Goal: Task Accomplishment & Management: Complete application form

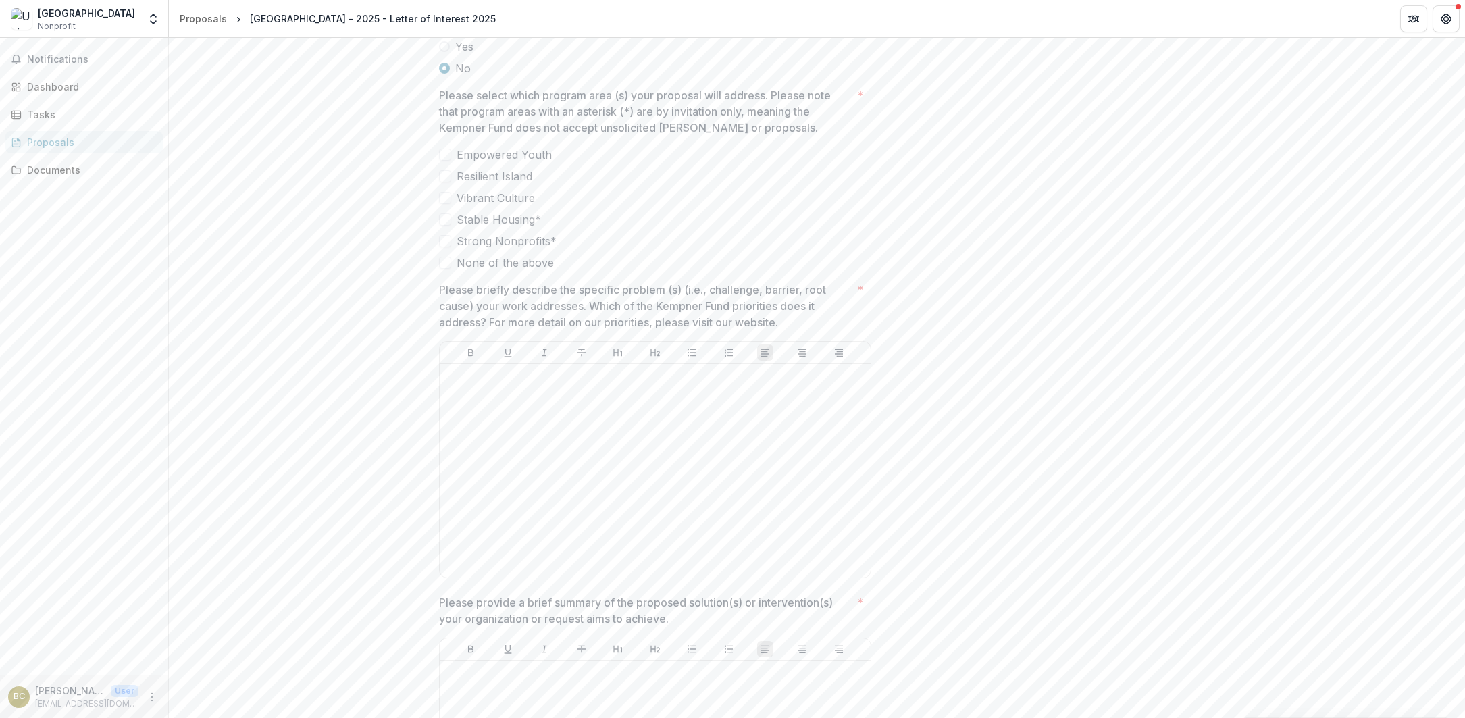
scroll to position [2926, 0]
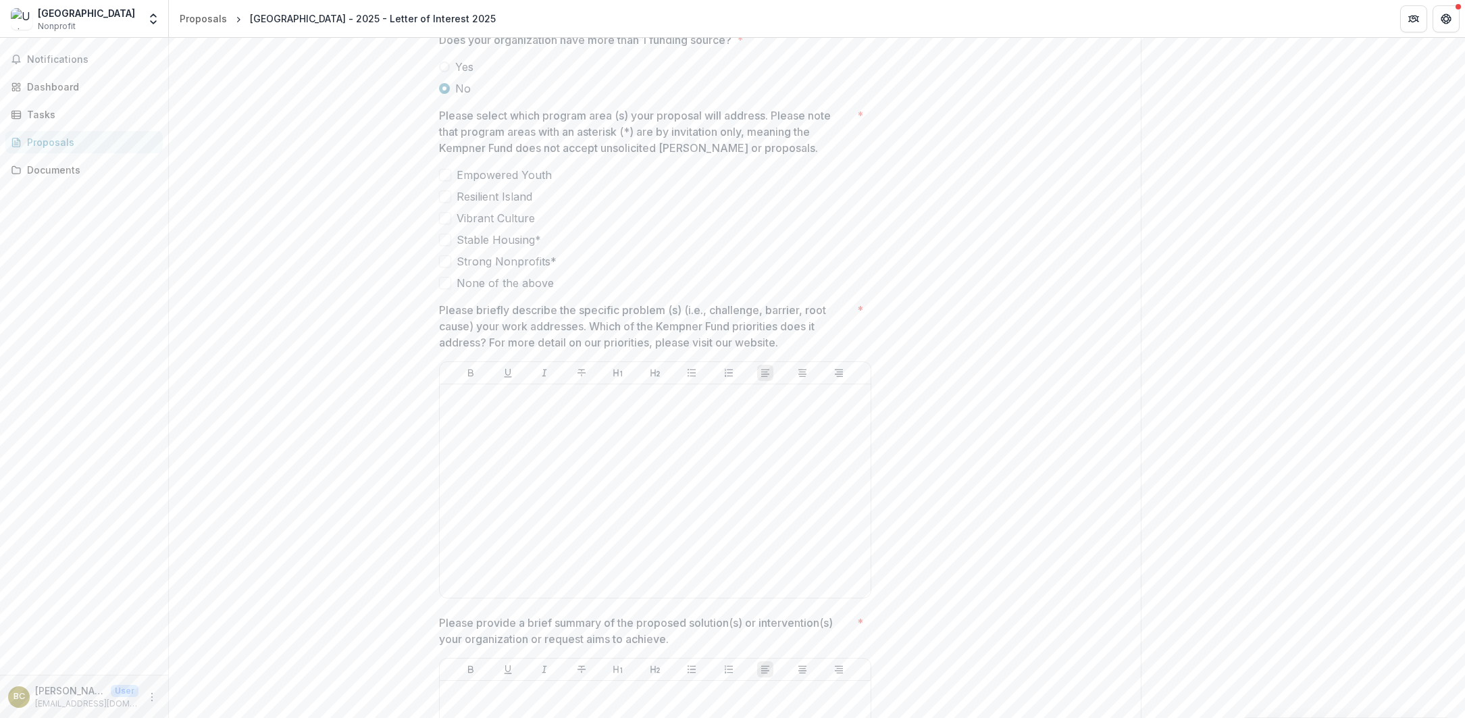
click at [443, 203] on span at bounding box center [445, 196] width 12 height 12
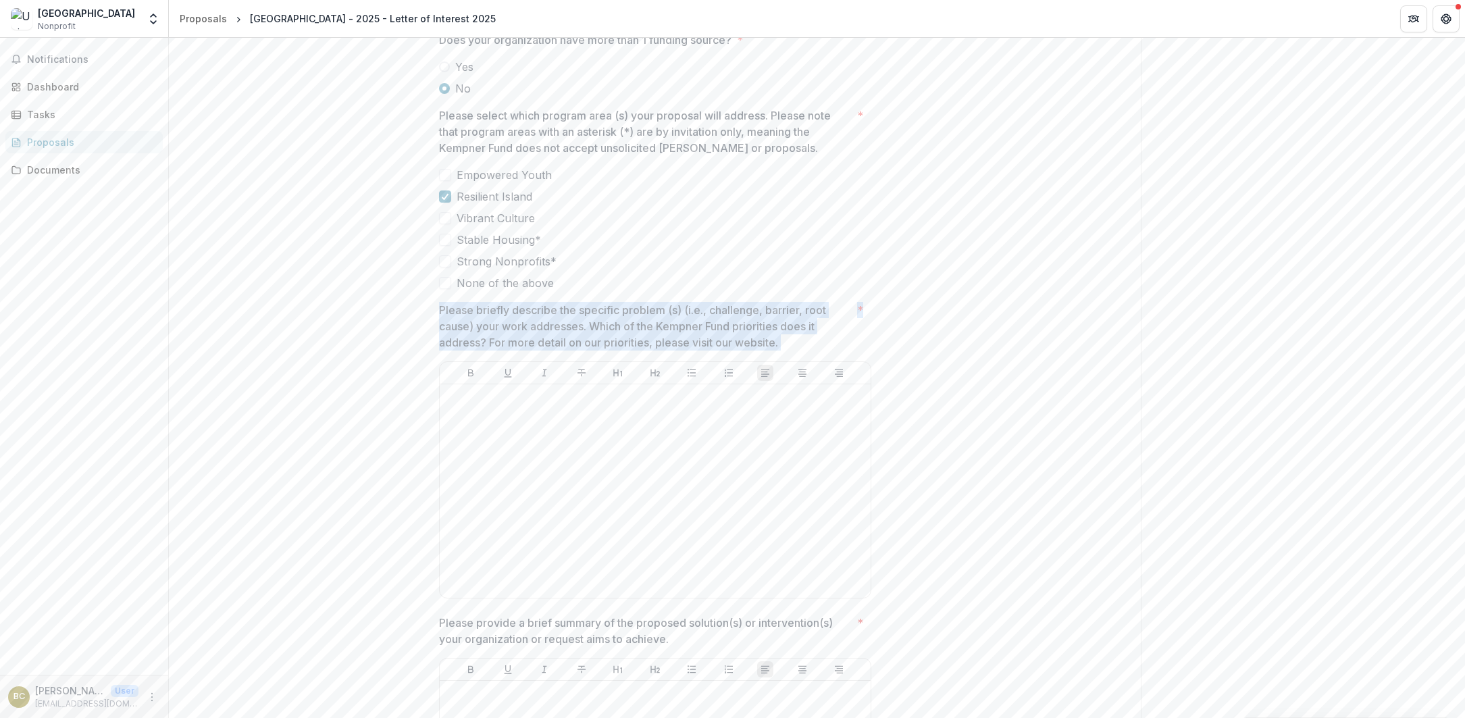
drag, startPoint x: 436, startPoint y: 326, endPoint x: 697, endPoint y: 367, distance: 263.9
copy span "Please briefly describe the specific problem (s) (i.e., challenge, barrier, roo…"
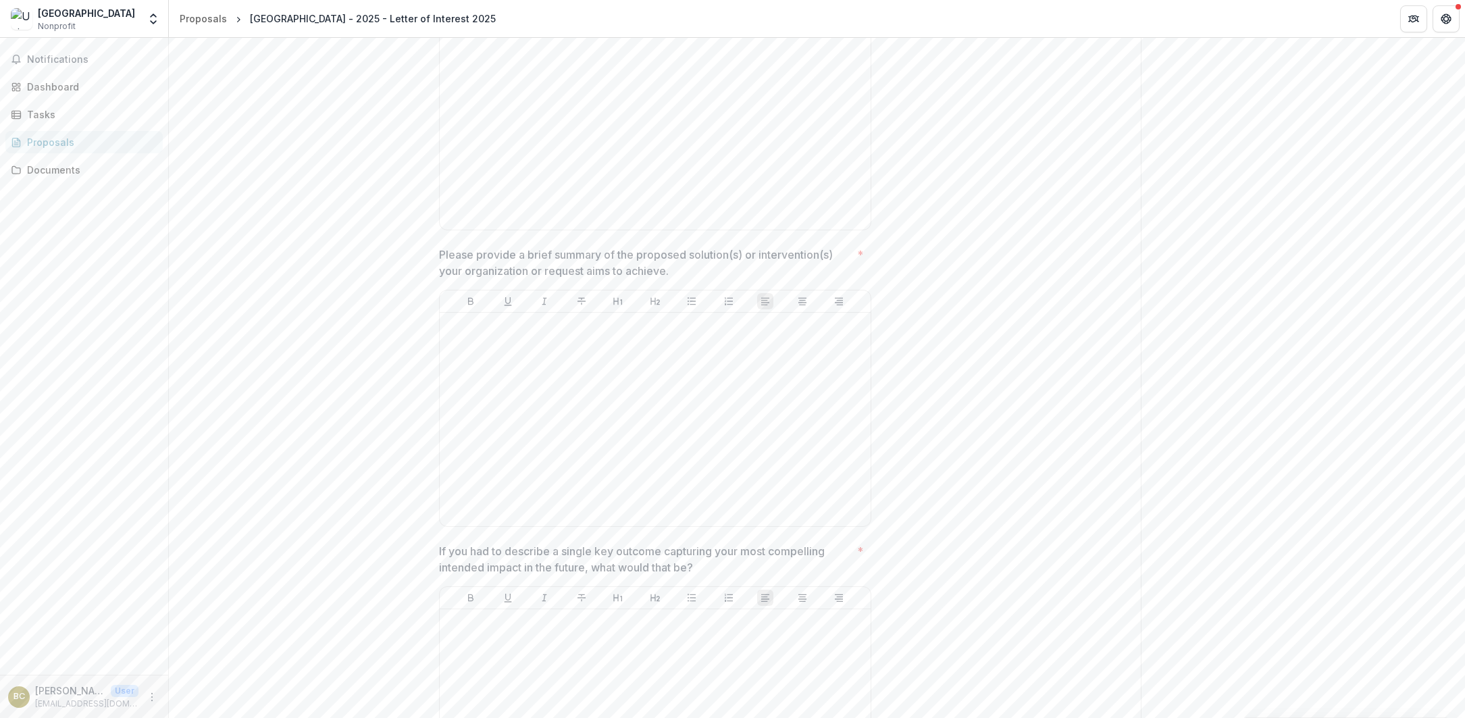
scroll to position [3352, 0]
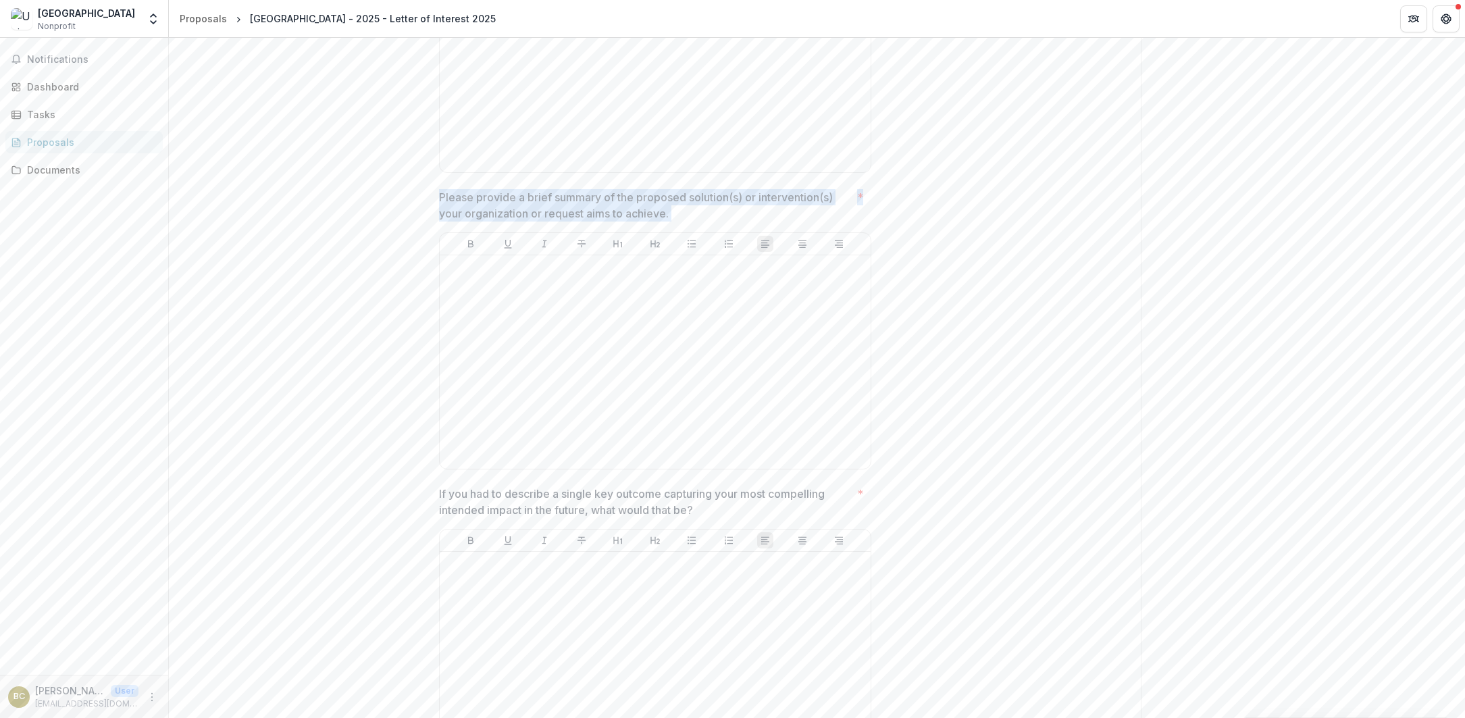
drag, startPoint x: 437, startPoint y: 211, endPoint x: 717, endPoint y: 237, distance: 281.5
click at [717, 237] on div "Please provide a brief summary of the proposed solution(s) or intervention(s) y…" at bounding box center [655, 332] width 432 height 286
copy span "Please provide a brief summary of the proposed solution(s) or intervention(s) y…"
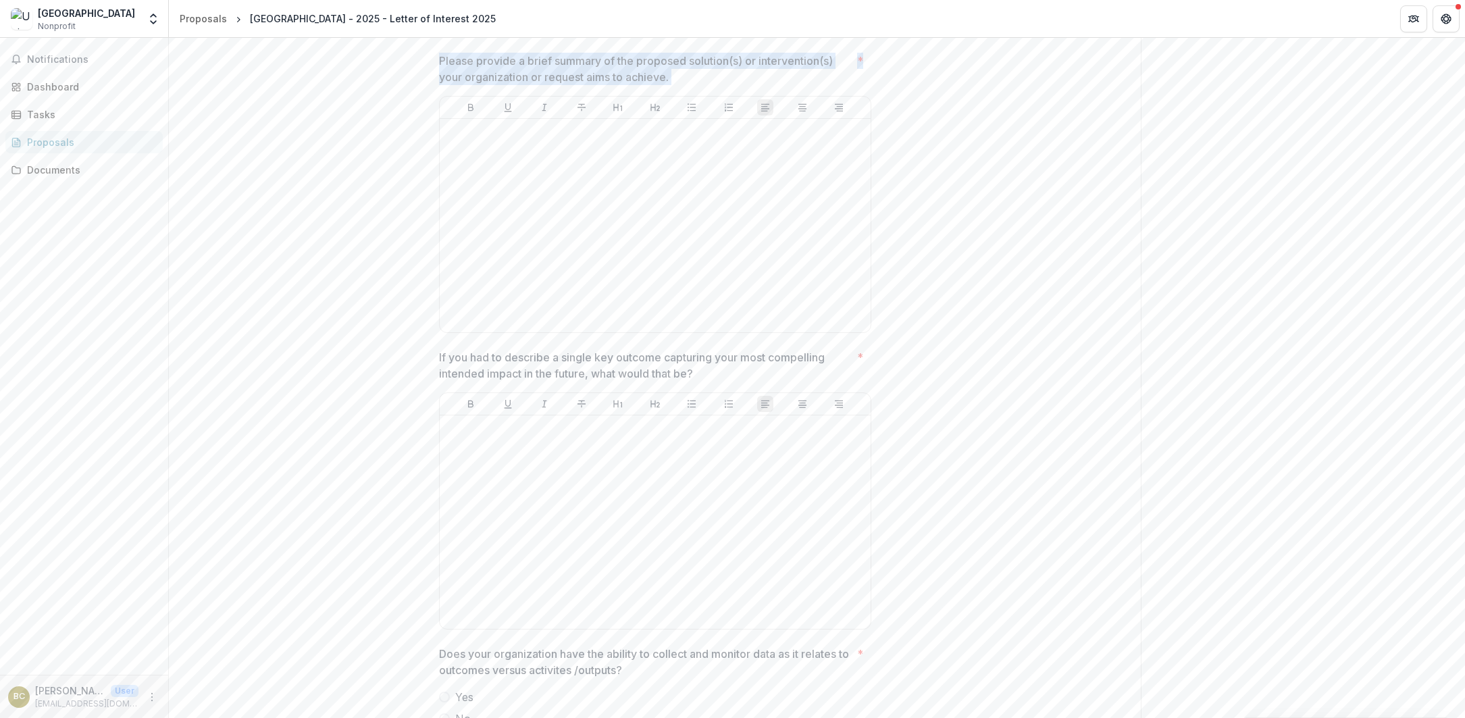
scroll to position [3594, 0]
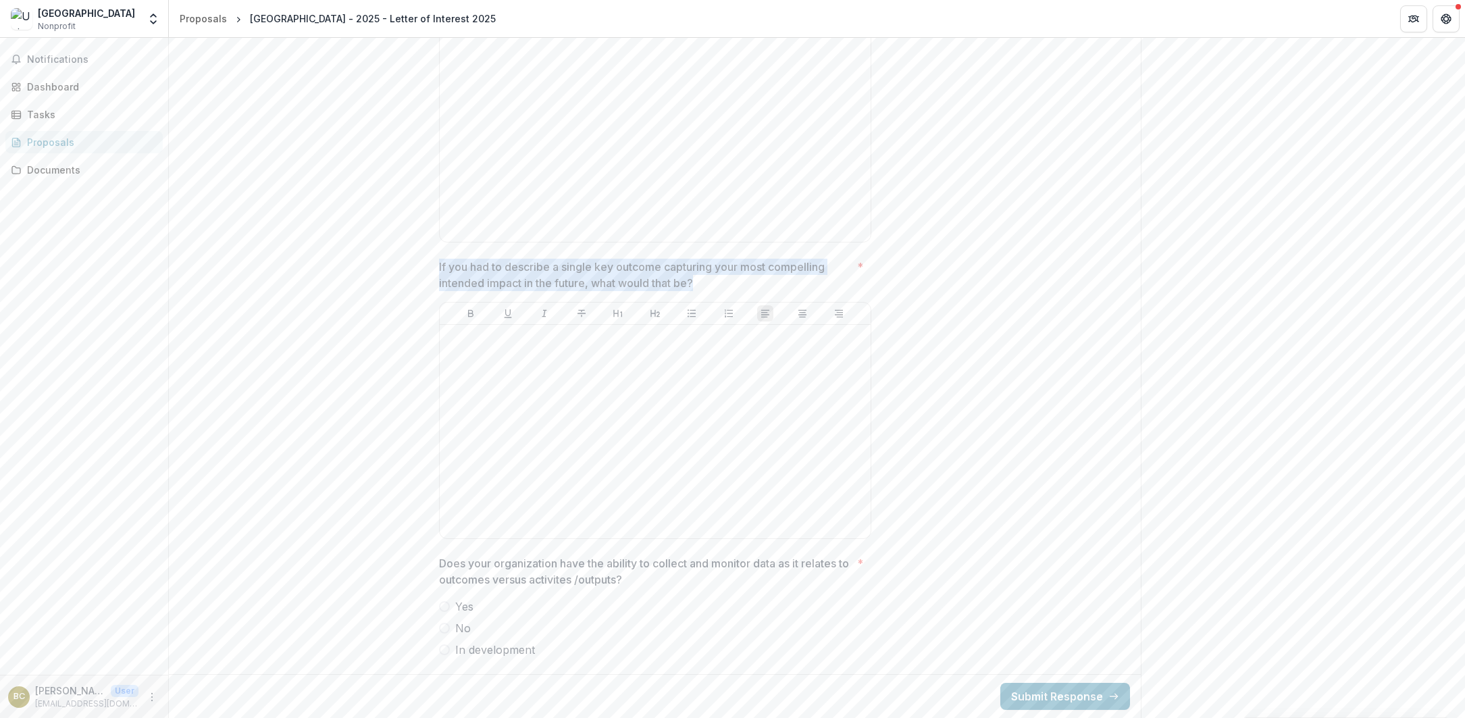
drag, startPoint x: 436, startPoint y: 266, endPoint x: 754, endPoint y: 284, distance: 318.6
copy p "If you had to describe a single key outcome capturing your most compelling inte…"
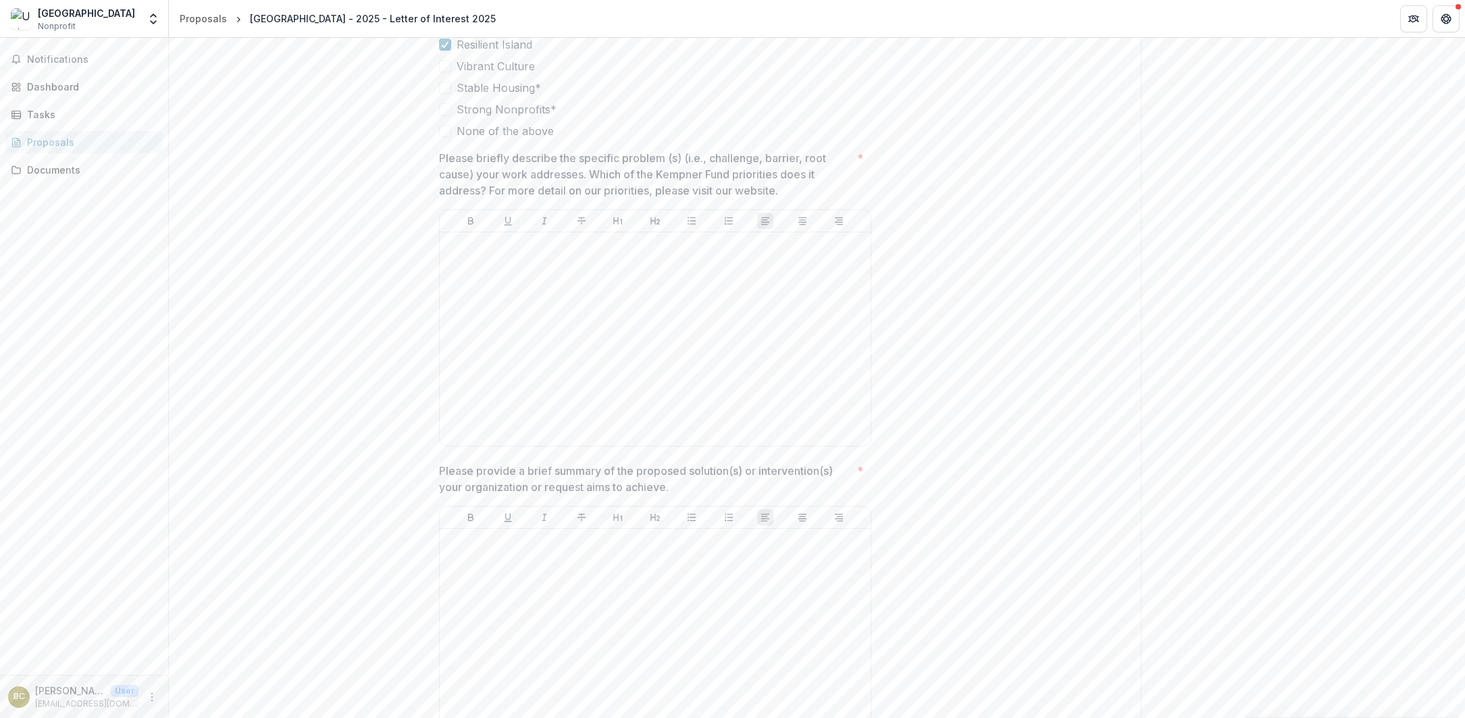
scroll to position [3030, 0]
